Goal: Task Accomplishment & Management: Manage account settings

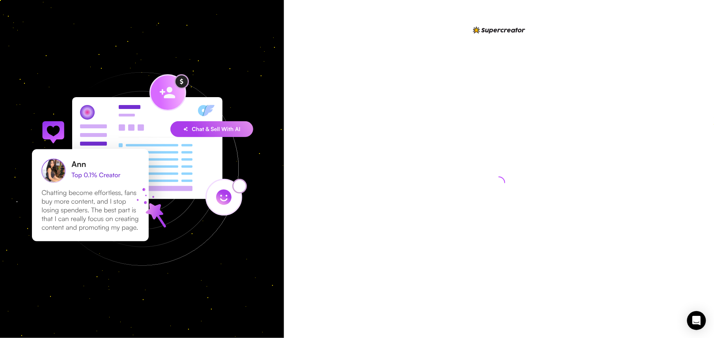
click at [451, 110] on div at bounding box center [499, 175] width 176 height 300
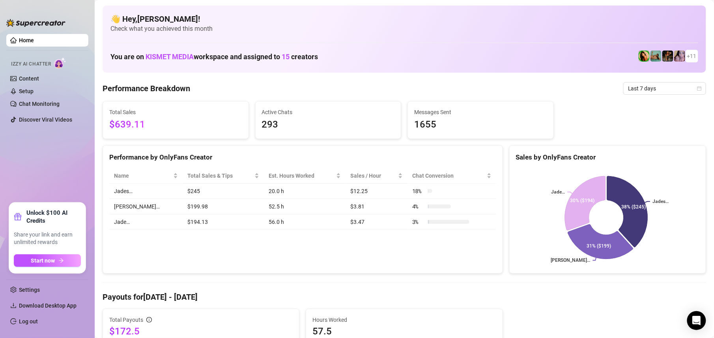
click at [439, 31] on span "Check what you achieved this month" at bounding box center [404, 28] width 588 height 9
click at [33, 321] on link "Log out" at bounding box center [28, 321] width 19 height 6
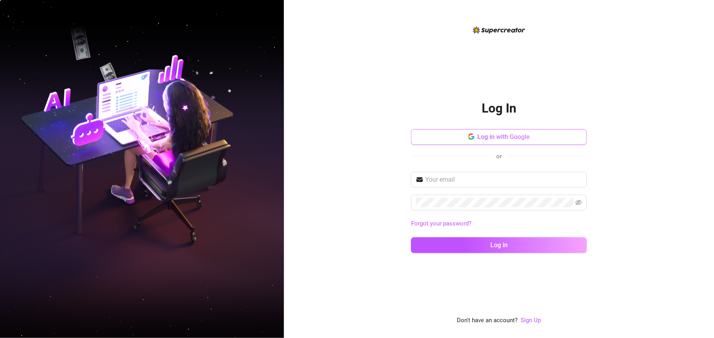
click at [494, 137] on span "Log in with Google" at bounding box center [504, 136] width 52 height 7
